Goal: Register for event/course

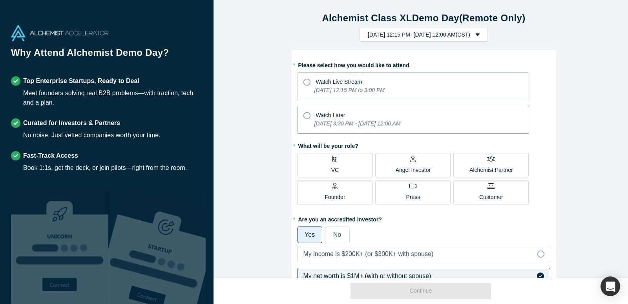
click at [304, 115] on icon at bounding box center [307, 115] width 7 height 7
click at [0, 0] on input "Watch Later [DATE] 3:30 PM - [DATE] 12:00 AM" at bounding box center [0, 0] width 0 height 0
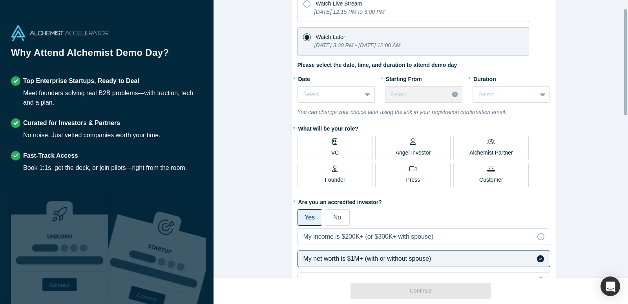
scroll to position [79, 0]
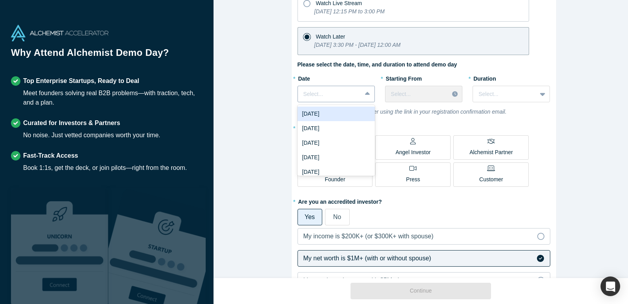
click at [366, 97] on icon at bounding box center [367, 94] width 5 height 8
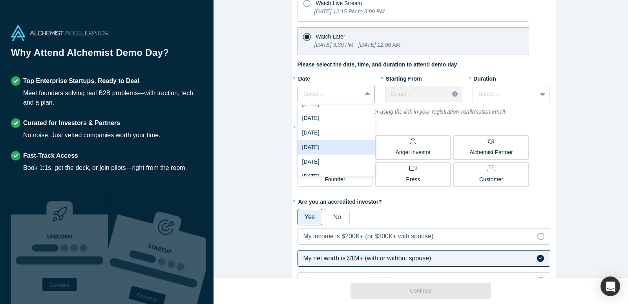
click at [307, 146] on div "[DATE]" at bounding box center [336, 147] width 77 height 15
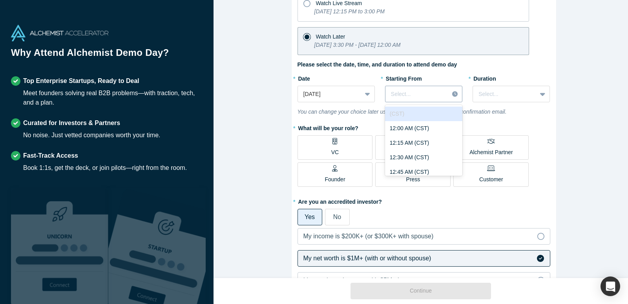
click at [449, 97] on div at bounding box center [455, 94] width 13 height 12
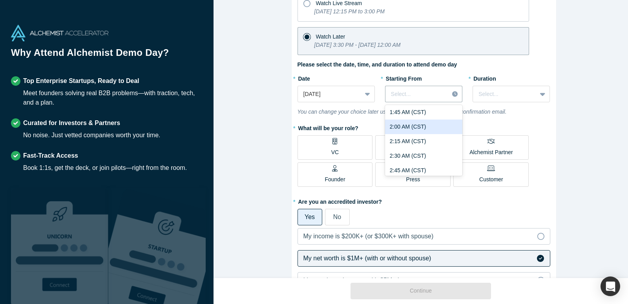
click at [404, 127] on div "2:00 AM (CST)" at bounding box center [423, 126] width 77 height 15
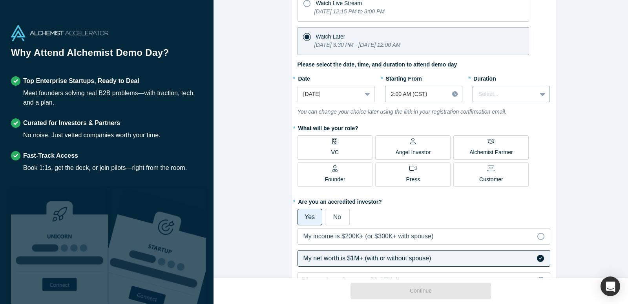
click at [492, 100] on div "Select..." at bounding box center [505, 94] width 64 height 13
click at [488, 143] on div "1.5 hours" at bounding box center [511, 142] width 77 height 15
click at [411, 146] on span "Angel Investor" at bounding box center [413, 149] width 35 height 16
click at [0, 0] on input "Angel Investor" at bounding box center [0, 0] width 0 height 0
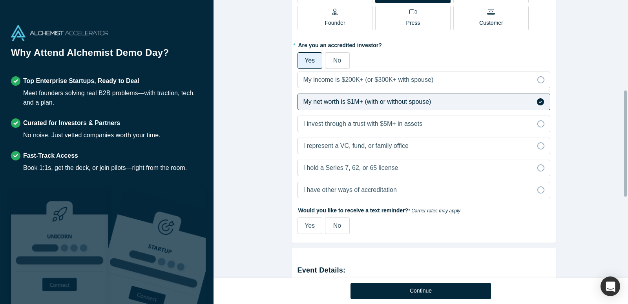
scroll to position [236, 0]
click at [538, 143] on icon at bounding box center [541, 144] width 7 height 7
click at [0, 0] on input "I represent a VC, fund, or family office" at bounding box center [0, 0] width 0 height 0
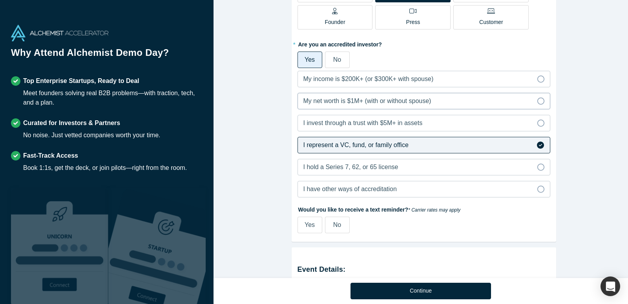
click at [539, 101] on icon at bounding box center [541, 100] width 7 height 7
click at [0, 0] on input "My net worth is $1M+ (with or without spouse)" at bounding box center [0, 0] width 0 height 0
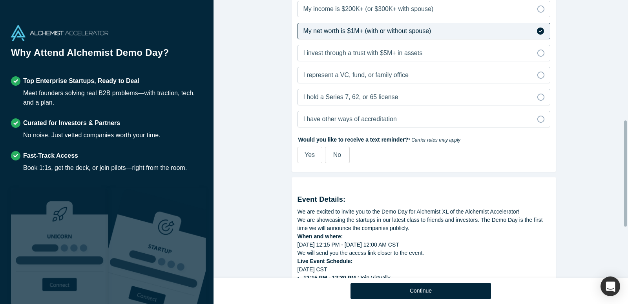
scroll to position [314, 0]
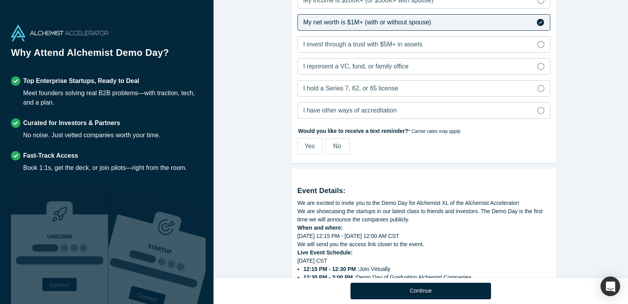
click at [336, 146] on span "No" at bounding box center [337, 146] width 8 height 7
click at [0, 0] on input "No" at bounding box center [0, 0] width 0 height 0
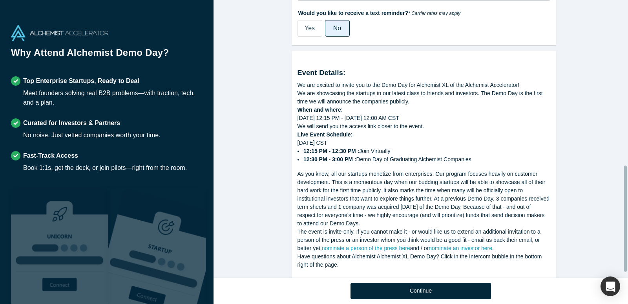
scroll to position [447, 0]
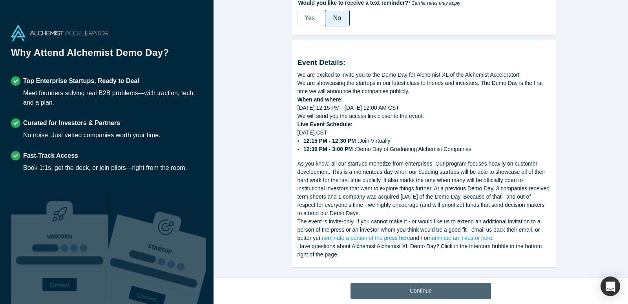
click at [432, 291] on button "Continue" at bounding box center [421, 290] width 141 height 16
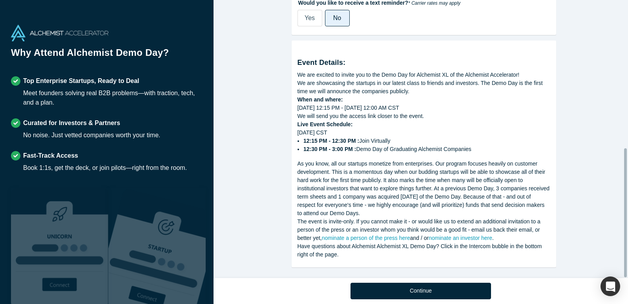
scroll to position [318, 0]
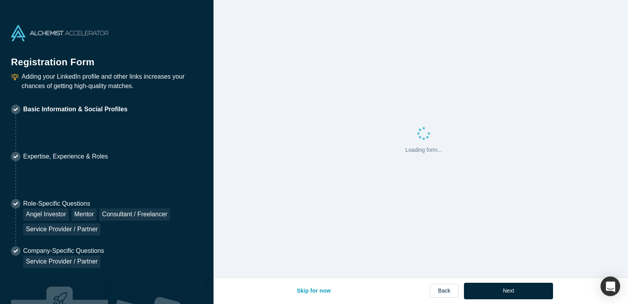
select select "US"
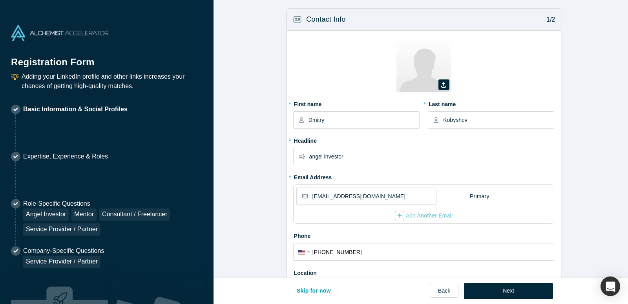
type input "[GEOGRAPHIC_DATA], [GEOGRAPHIC_DATA], [GEOGRAPHIC_DATA]"
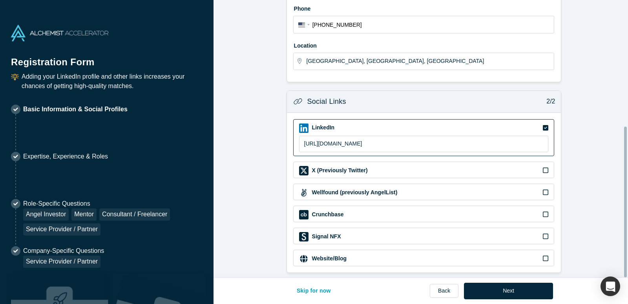
scroll to position [233, 0]
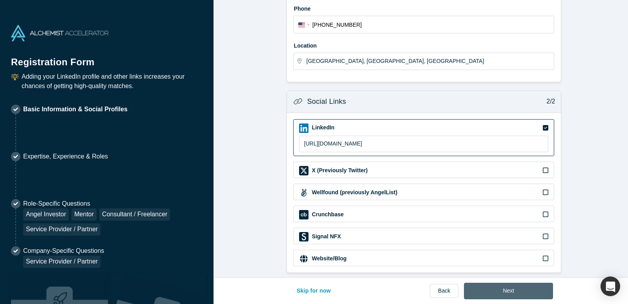
click at [515, 291] on button "Next" at bounding box center [508, 290] width 89 height 16
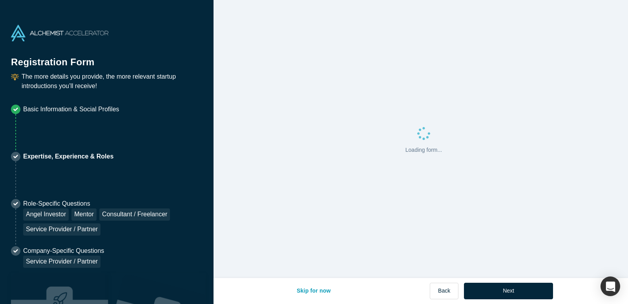
scroll to position [0, 0]
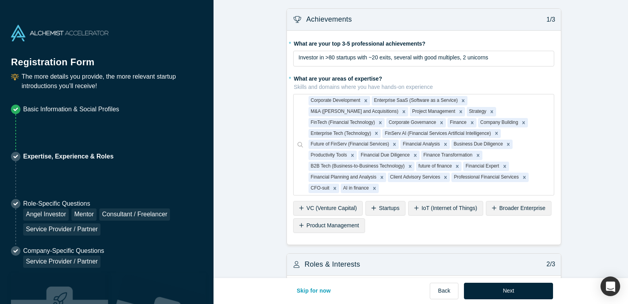
click at [328, 205] on span "VC (Venture Capital)" at bounding box center [332, 208] width 50 height 6
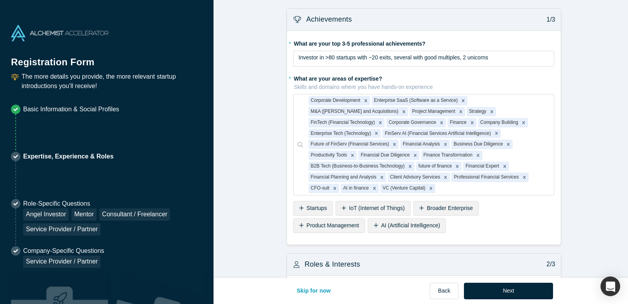
click at [313, 205] on span "Startups" at bounding box center [317, 208] width 20 height 6
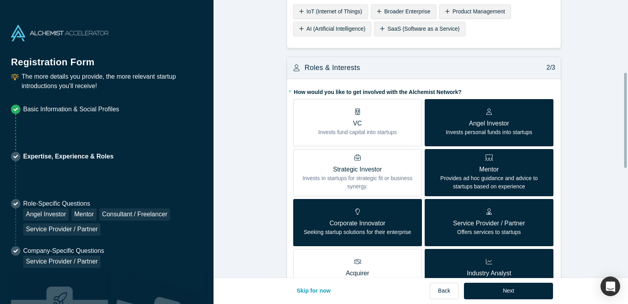
scroll to position [236, 0]
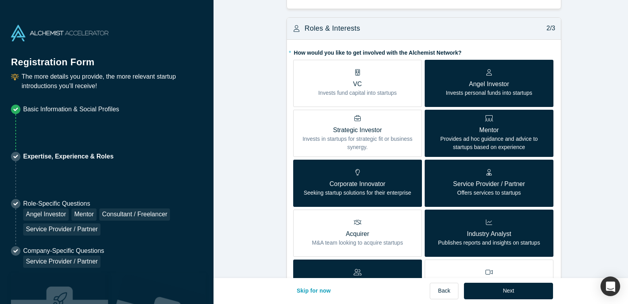
click at [499, 188] on p "Offers services to startups" at bounding box center [489, 192] width 72 height 8
click at [0, 0] on input "Service Provider / Partner Offers services to startups" at bounding box center [0, 0] width 0 height 0
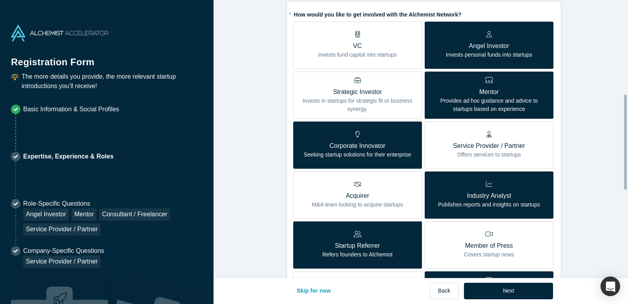
scroll to position [275, 0]
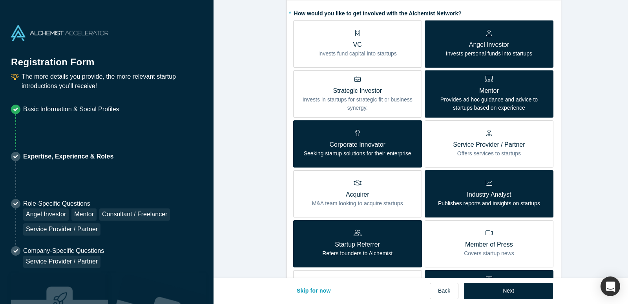
click at [350, 86] on p "Strategic Investor" at bounding box center [357, 90] width 117 height 9
click at [0, 0] on input "Strategic Investor Invests in startups for strategic fit or business synergy." at bounding box center [0, 0] width 0 height 0
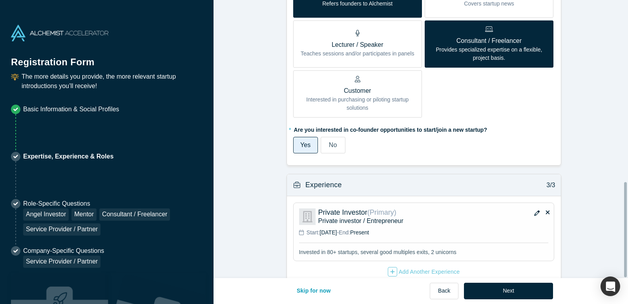
scroll to position [531, 0]
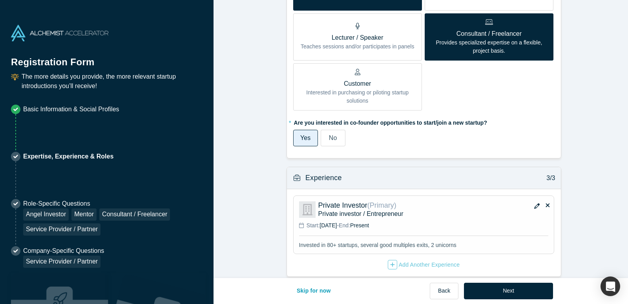
drag, startPoint x: 510, startPoint y: 289, endPoint x: 578, endPoint y: 253, distance: 77.3
click at [510, 289] on button "Next" at bounding box center [508, 290] width 89 height 16
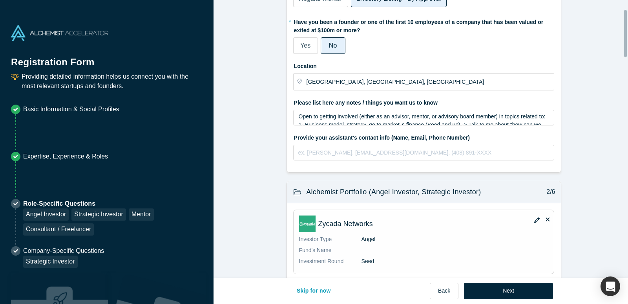
scroll to position [79, 0]
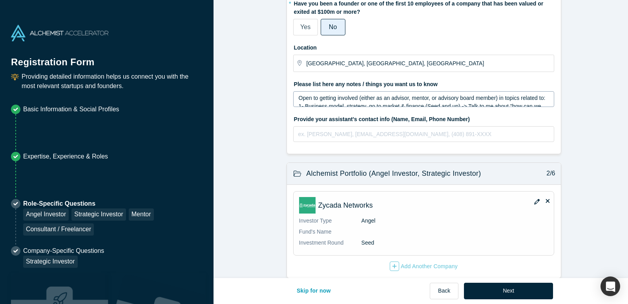
click at [358, 97] on span "Open to getting involved (either as an advisor, mentor, or advisory board membe…" at bounding box center [422, 98] width 247 height 6
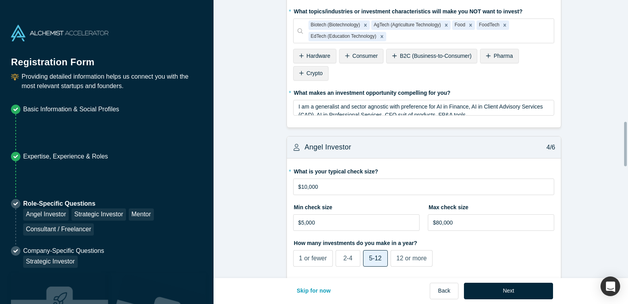
scroll to position [785, 0]
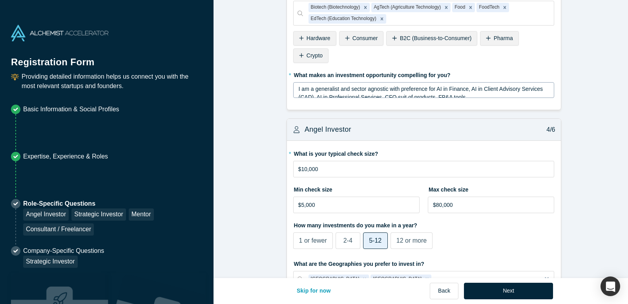
click at [399, 88] on span "I am a generalist and sector agnostic with preference for AI in Finance, AI in …" at bounding box center [422, 93] width 246 height 15
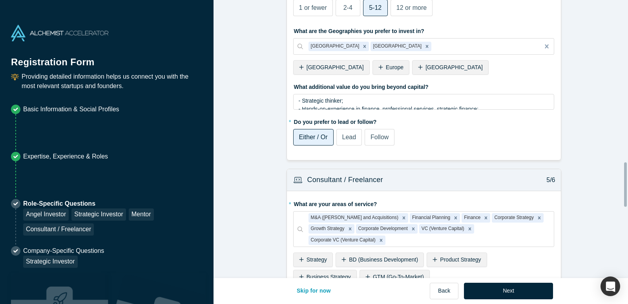
scroll to position [1011, 0]
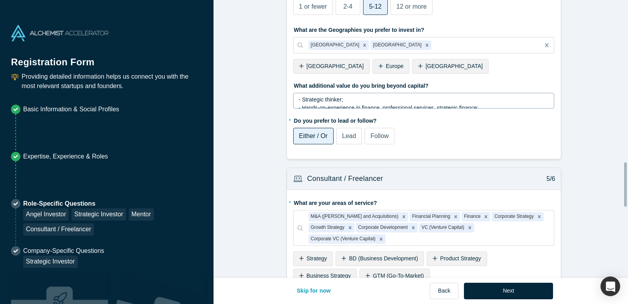
click at [348, 98] on div "- Strategic thinker; - Hands-on-experience in finance, professional services, s…" at bounding box center [424, 152] width 251 height 115
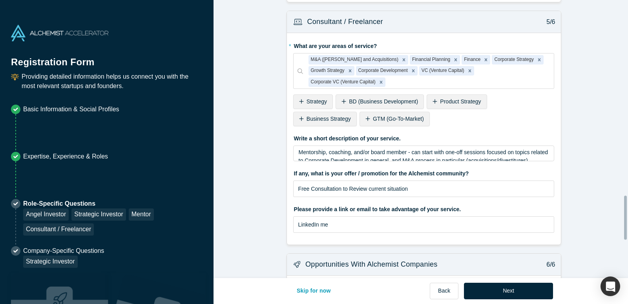
scroll to position [1244, 0]
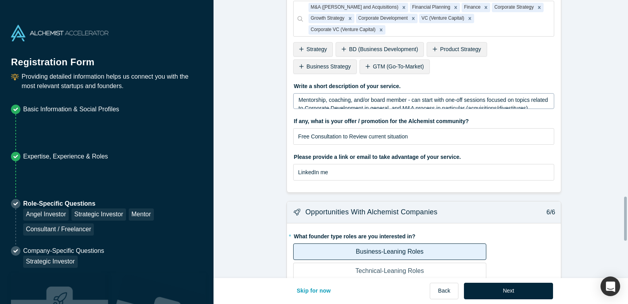
click at [475, 101] on span "Mentorship, coaching, and/or board member - can start with one-off sessions foc…" at bounding box center [424, 116] width 251 height 39
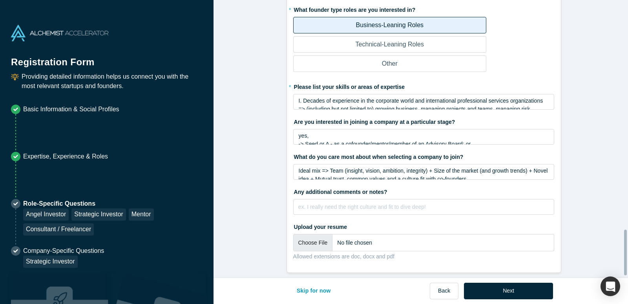
scroll to position [1410, 0]
click at [382, 97] on span "I. Decades of experience in the corporate world and international professional …" at bounding box center [422, 112] width 247 height 31
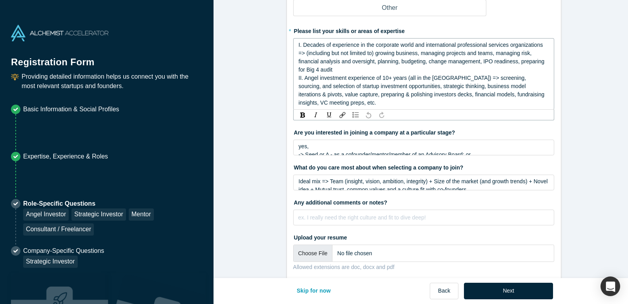
click at [406, 96] on span "II. Angel investment experience of 10+ years (all in the [GEOGRAPHIC_DATA]) => …" at bounding box center [422, 90] width 247 height 31
click at [331, 142] on div "yes, -> Seed or A - as a cofounder/mentor/member of an Advisory Board; or -> B …" at bounding box center [424, 162] width 251 height 41
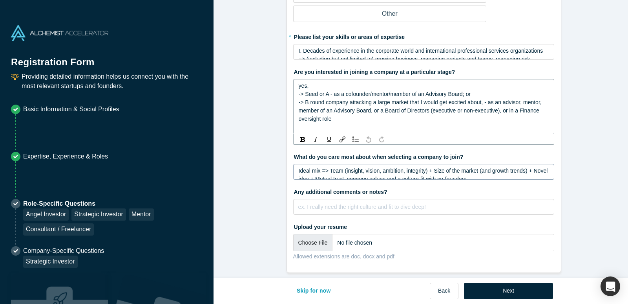
click at [408, 168] on span "Ideal mix => Team (insight, vision, ambition, integrity) + Size of the market (…" at bounding box center [424, 174] width 251 height 15
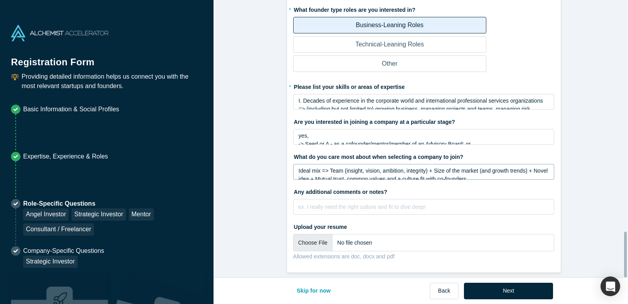
click at [372, 164] on div "Ideal mix => Team (insight, vision, ambition, integrity) + Size of the market (…" at bounding box center [424, 172] width 262 height 16
click at [508, 287] on button "Next" at bounding box center [508, 290] width 89 height 16
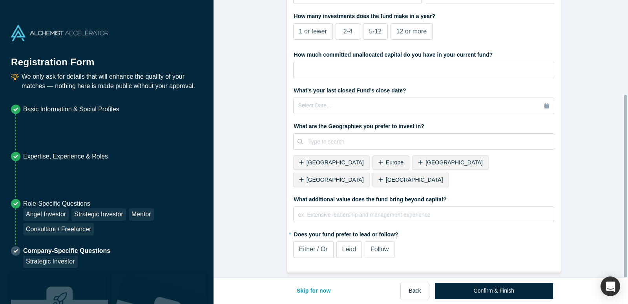
scroll to position [0, 0]
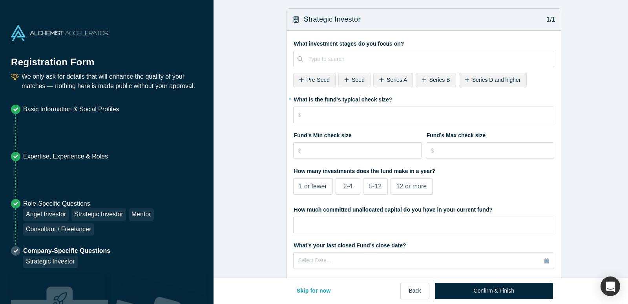
click at [314, 81] on span "Pre-Seed" at bounding box center [318, 80] width 23 height 6
click at [309, 78] on span "Seed" at bounding box center [313, 80] width 13 height 6
click at [308, 80] on span "Series A" at bounding box center [317, 80] width 20 height 6
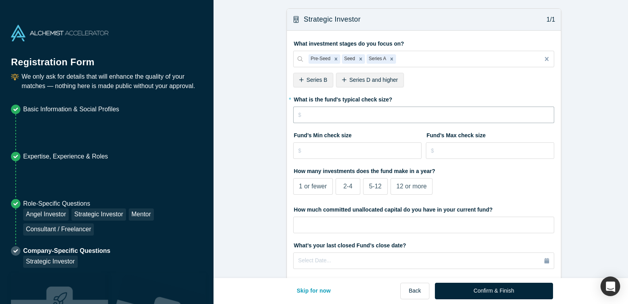
click at [319, 113] on input "tel" at bounding box center [424, 114] width 262 height 16
drag, startPoint x: 317, startPoint y: 116, endPoint x: 289, endPoint y: 118, distance: 27.6
click at [289, 118] on div "What investment stages do you focus on? Pre-Seed Seed Series A To pick up a dra…" at bounding box center [424, 229] width 274 height 396
drag, startPoint x: 323, startPoint y: 115, endPoint x: 282, endPoint y: 112, distance: 41.7
click at [282, 112] on form "Strategic Investor 1/1 What investment stages do you focus on? Pre-Seed Seed Se…" at bounding box center [424, 217] width 421 height 419
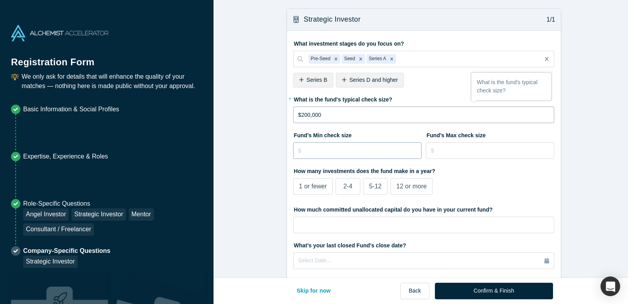
type input "$200,000"
click at [313, 146] on input "tel" at bounding box center [357, 150] width 129 height 16
type input "$100,000"
click at [438, 150] on input "tel" at bounding box center [490, 150] width 129 height 16
type input "$300,000"
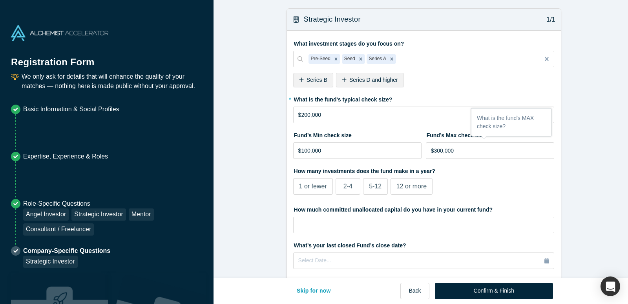
click at [344, 187] on span "2-4" at bounding box center [348, 186] width 9 height 7
click at [0, 0] on input "2-4" at bounding box center [0, 0] width 0 height 0
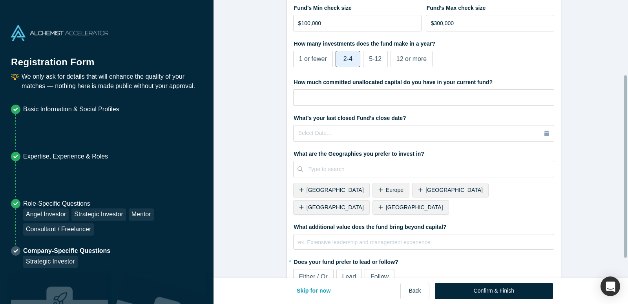
scroll to position [143, 0]
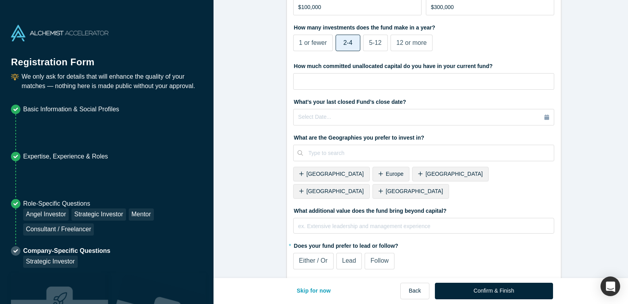
click at [443, 188] on span "[GEOGRAPHIC_DATA]" at bounding box center [414, 191] width 57 height 6
click at [364, 188] on span "[GEOGRAPHIC_DATA]" at bounding box center [335, 191] width 57 height 6
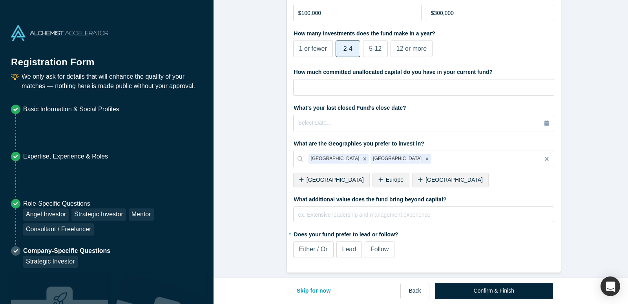
click at [375, 245] on span "Follow" at bounding box center [380, 248] width 18 height 7
click at [0, 0] on input "Follow" at bounding box center [0, 0] width 0 height 0
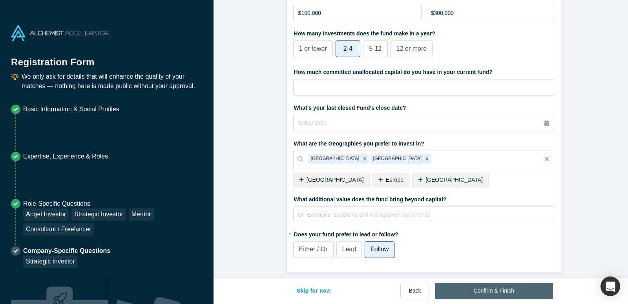
click at [507, 290] on button "Confirm & Finish" at bounding box center [494, 290] width 118 height 16
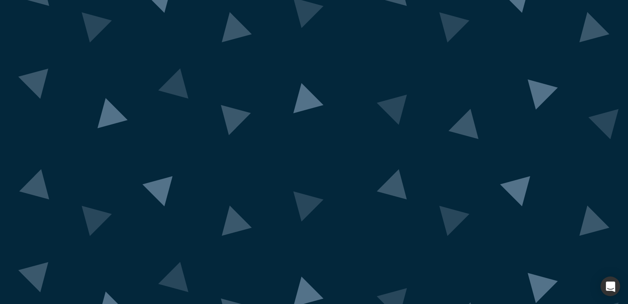
drag, startPoint x: 314, startPoint y: 129, endPoint x: 488, endPoint y: 119, distance: 174.2
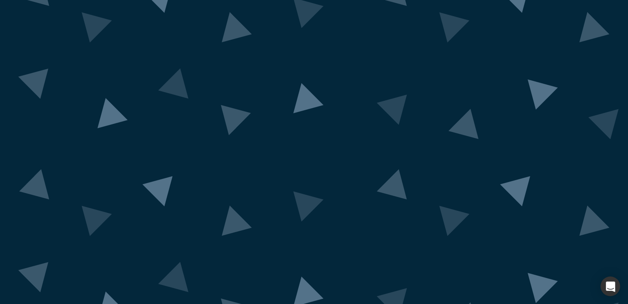
copy div "Alchemist Accelerator Demo Day"
